Goal: Find contact information: Find contact information

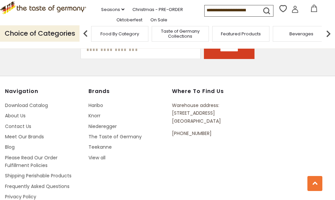
scroll to position [975, 0]
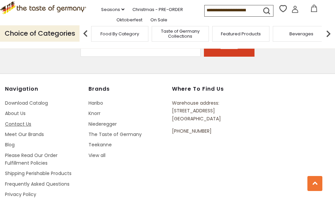
click at [15, 120] on link "Contact Us" at bounding box center [18, 123] width 26 height 7
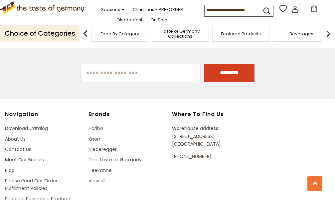
scroll to position [532, 0]
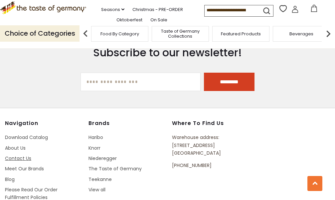
click at [17, 155] on link "Contact Us" at bounding box center [18, 158] width 26 height 7
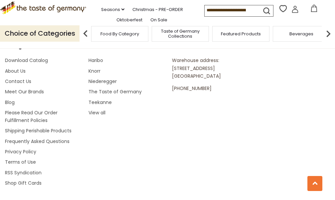
scroll to position [615, 0]
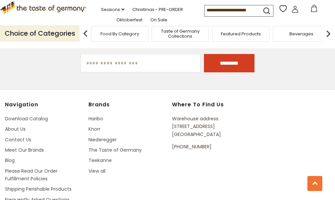
scroll to position [920, 0]
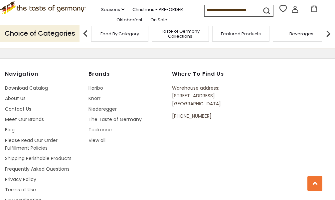
click at [15, 105] on link "Contact Us" at bounding box center [18, 108] width 26 height 7
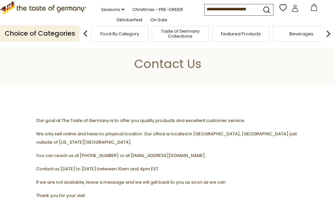
drag, startPoint x: 186, startPoint y: 145, endPoint x: 127, endPoint y: 141, distance: 59.0
